Goal: Information Seeking & Learning: Learn about a topic

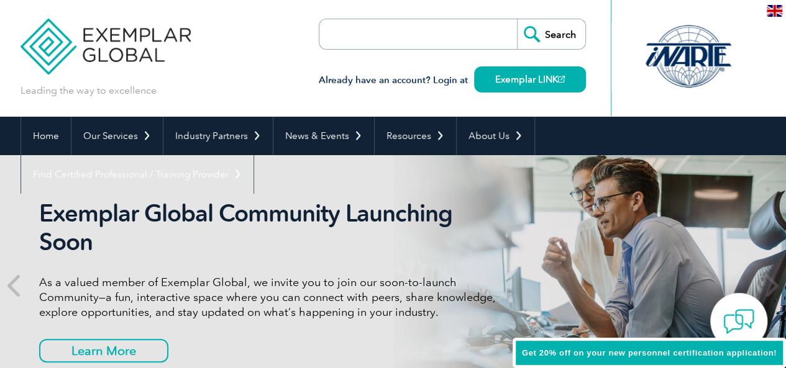
click at [381, 34] on input "search" at bounding box center [391, 34] width 130 height 30
type input "AI"
click at [545, 30] on input "Search" at bounding box center [551, 34] width 68 height 30
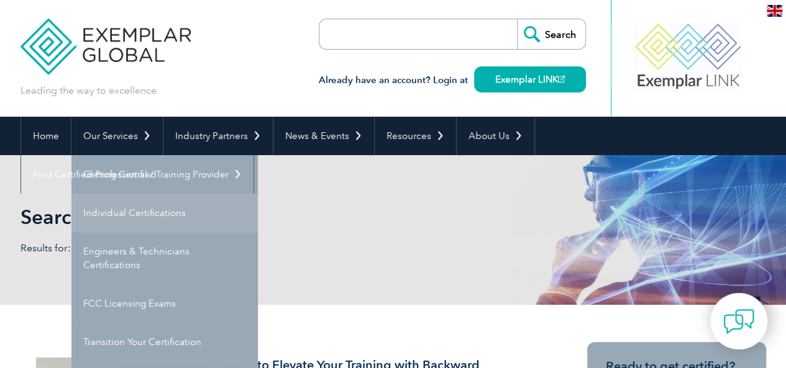
click at [126, 211] on link "Individual Certifications" at bounding box center [164, 213] width 186 height 39
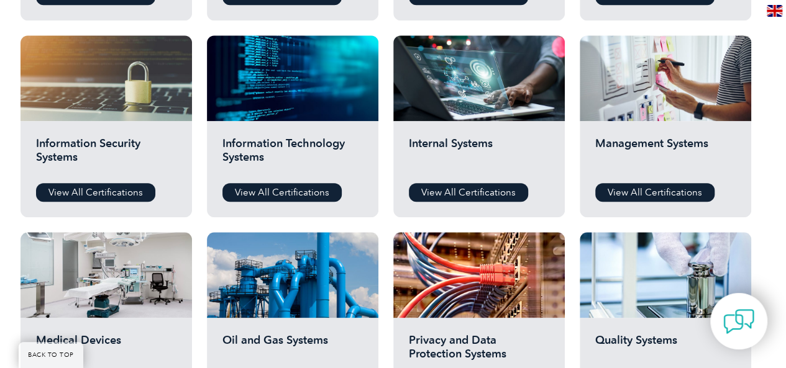
scroll to position [646, 0]
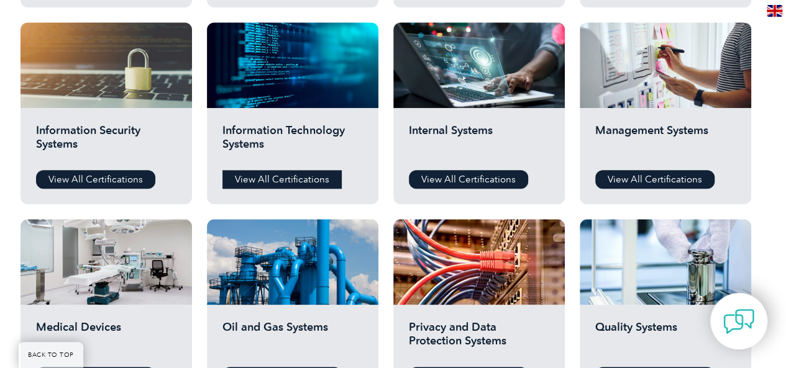
click at [263, 173] on link "View All Certifications" at bounding box center [281, 179] width 119 height 19
click at [126, 175] on link "View All Certifications" at bounding box center [95, 179] width 119 height 19
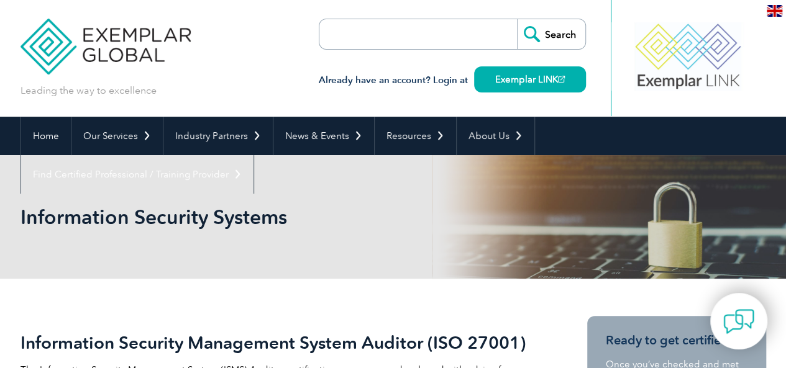
click at [347, 32] on input "search" at bounding box center [391, 34] width 130 height 30
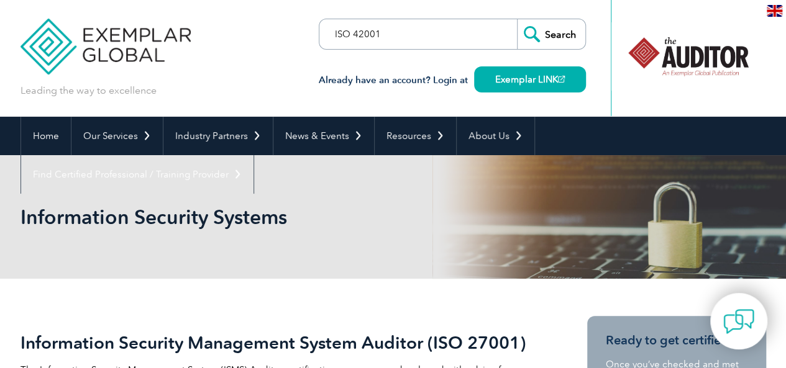
type input "ISO 42001"
click at [546, 32] on input "Search" at bounding box center [551, 34] width 68 height 30
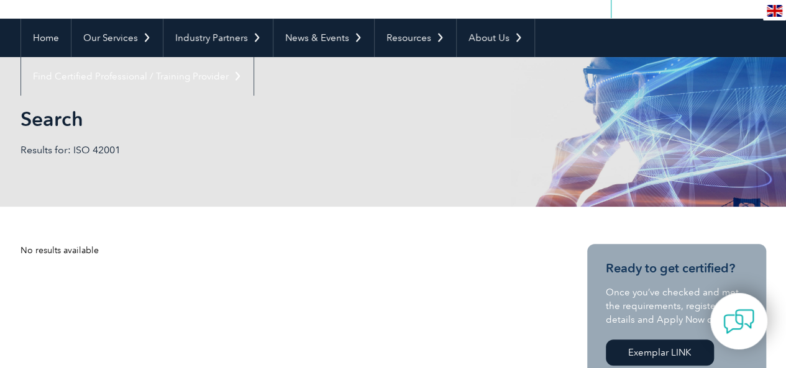
scroll to position [91, 0]
